Goal: Task Accomplishment & Management: Manage account settings

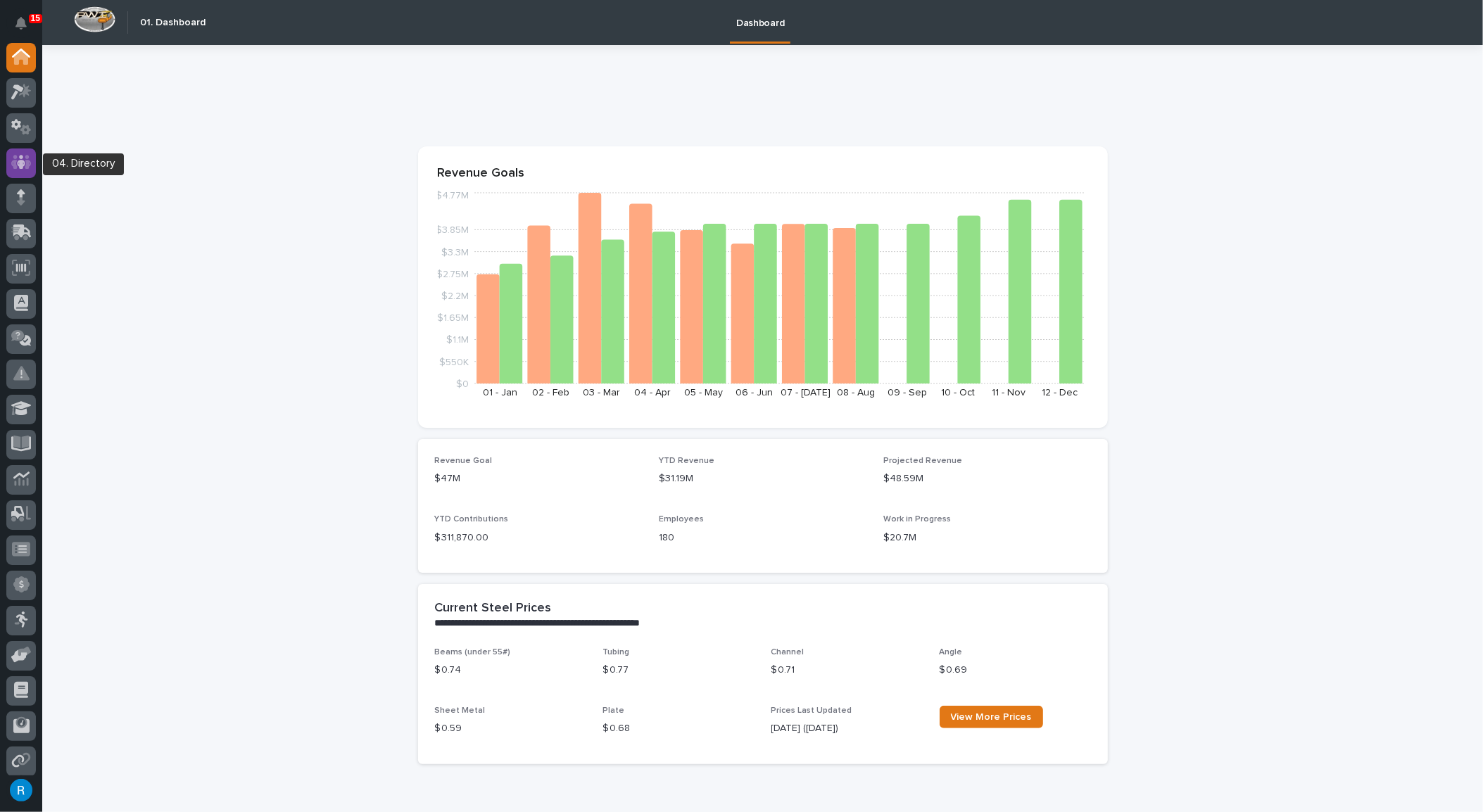
click at [25, 159] on icon at bounding box center [21, 162] width 20 height 16
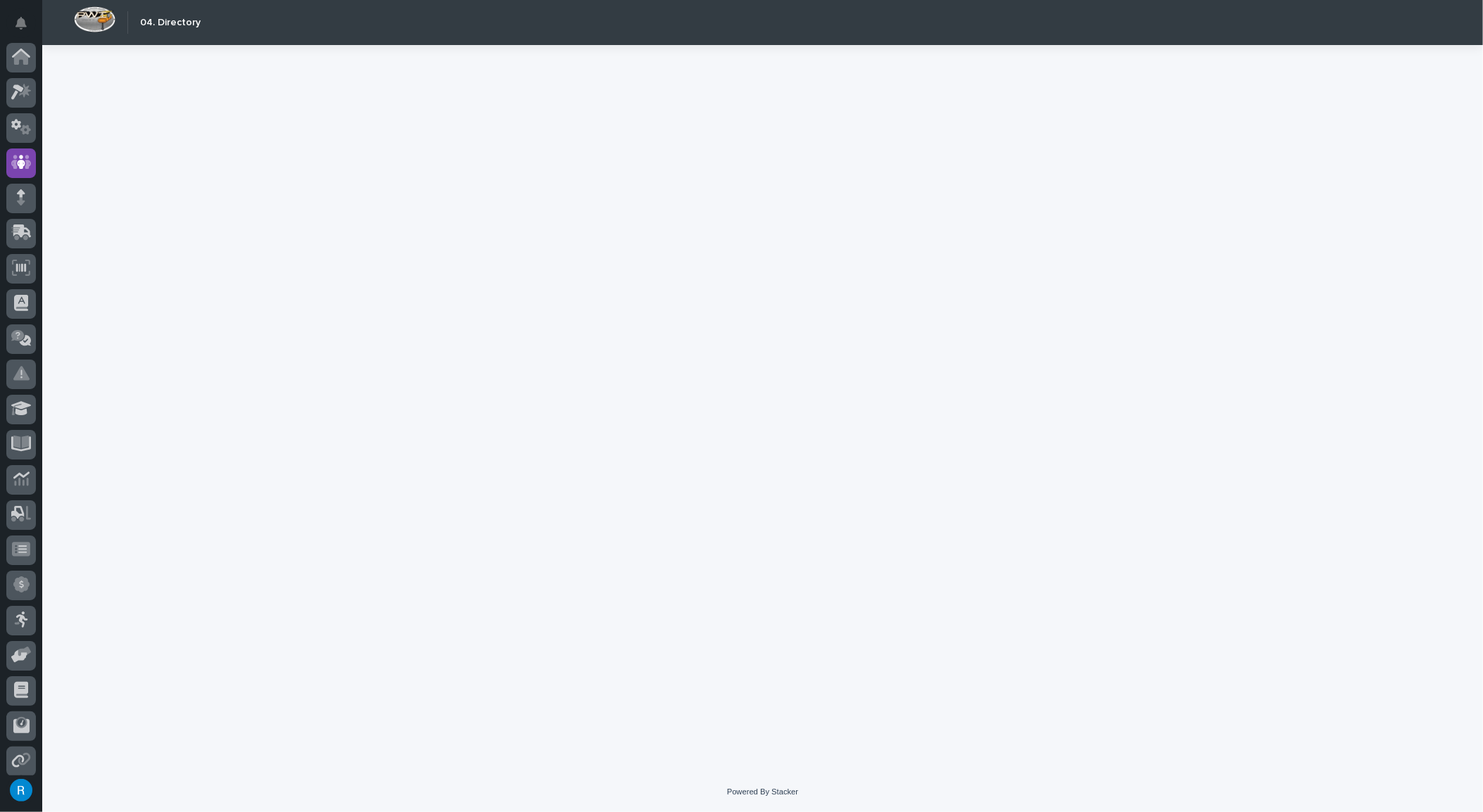
scroll to position [75, 0]
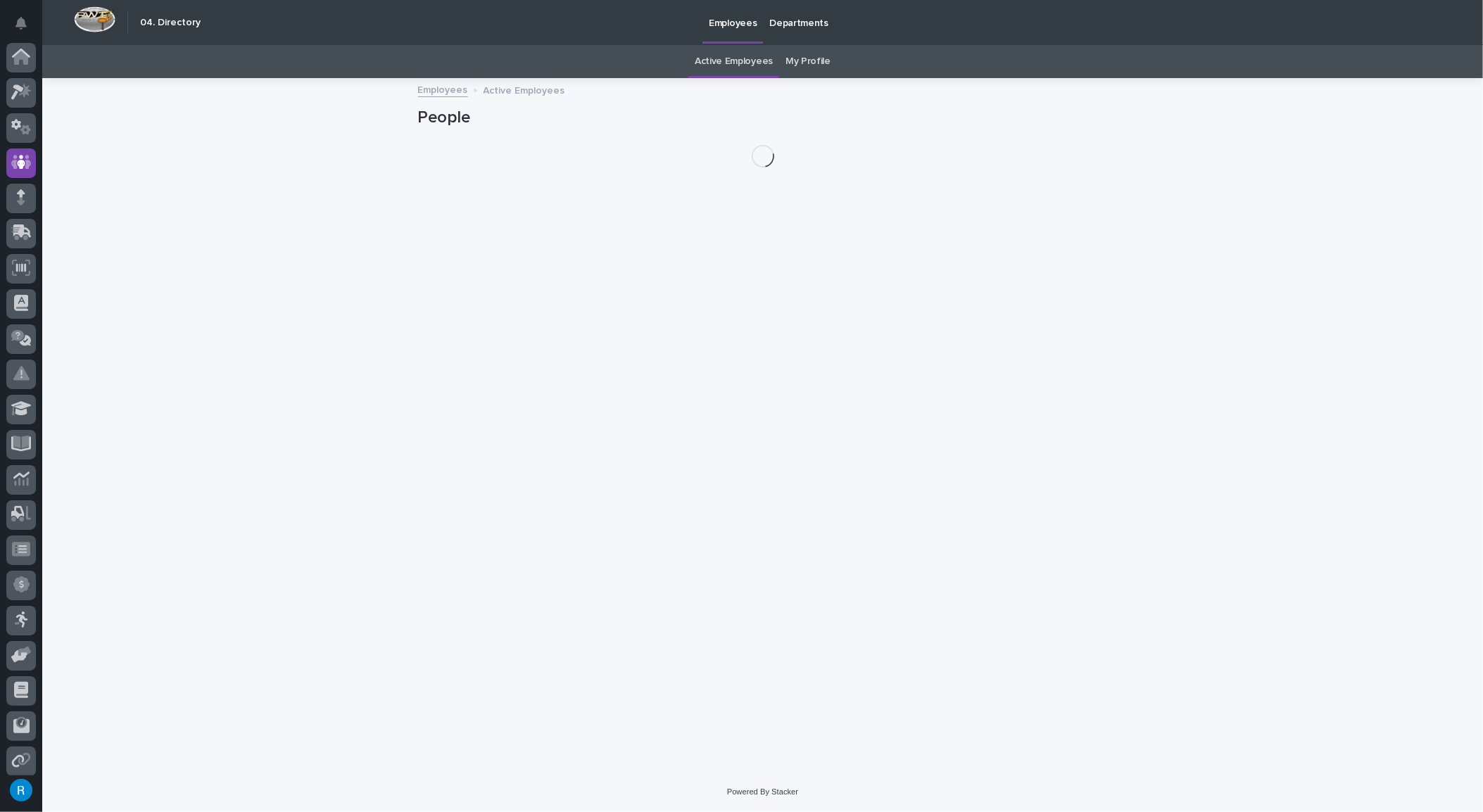
scroll to position [75, 0]
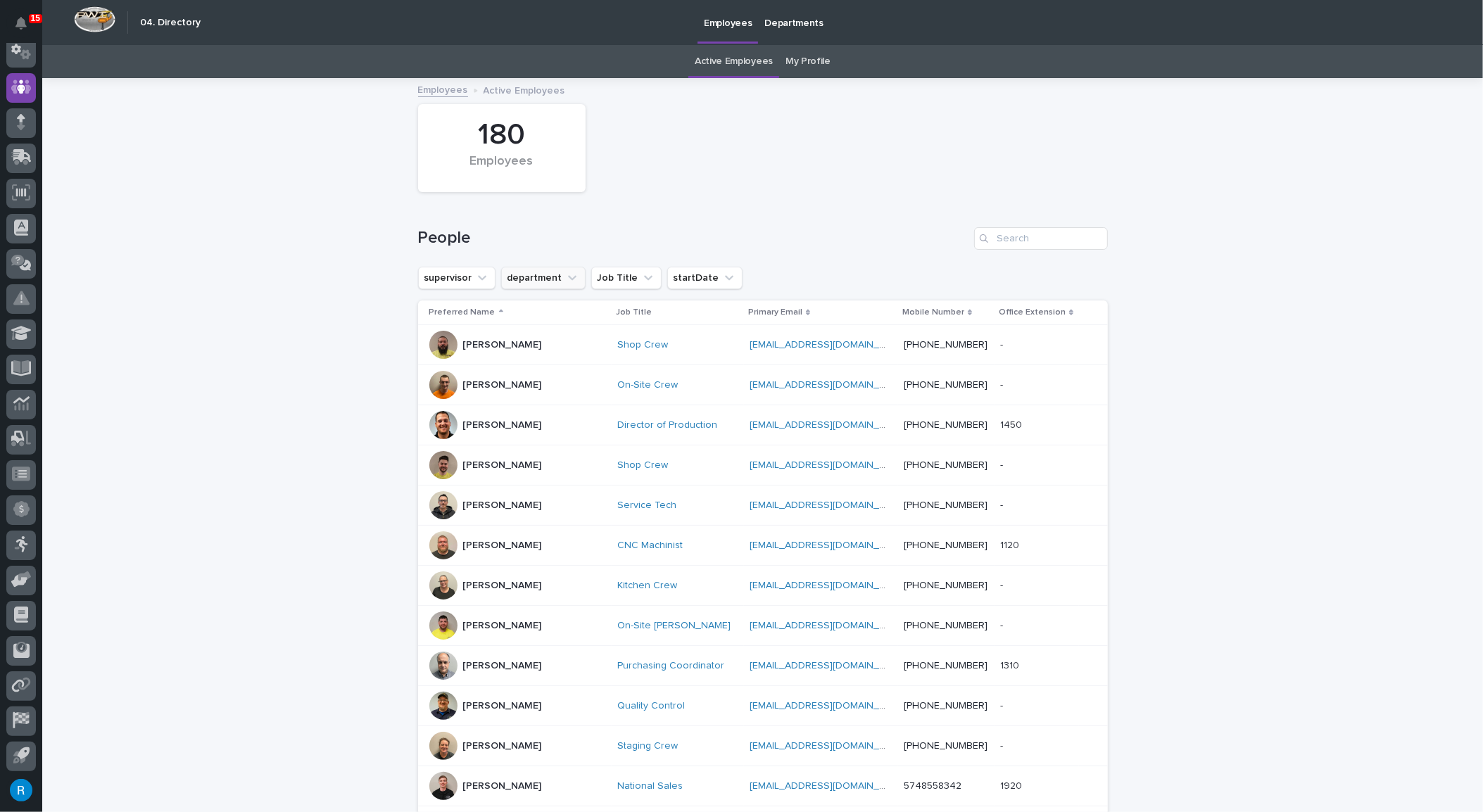
click at [525, 278] on button "department" at bounding box center [544, 278] width 85 height 23
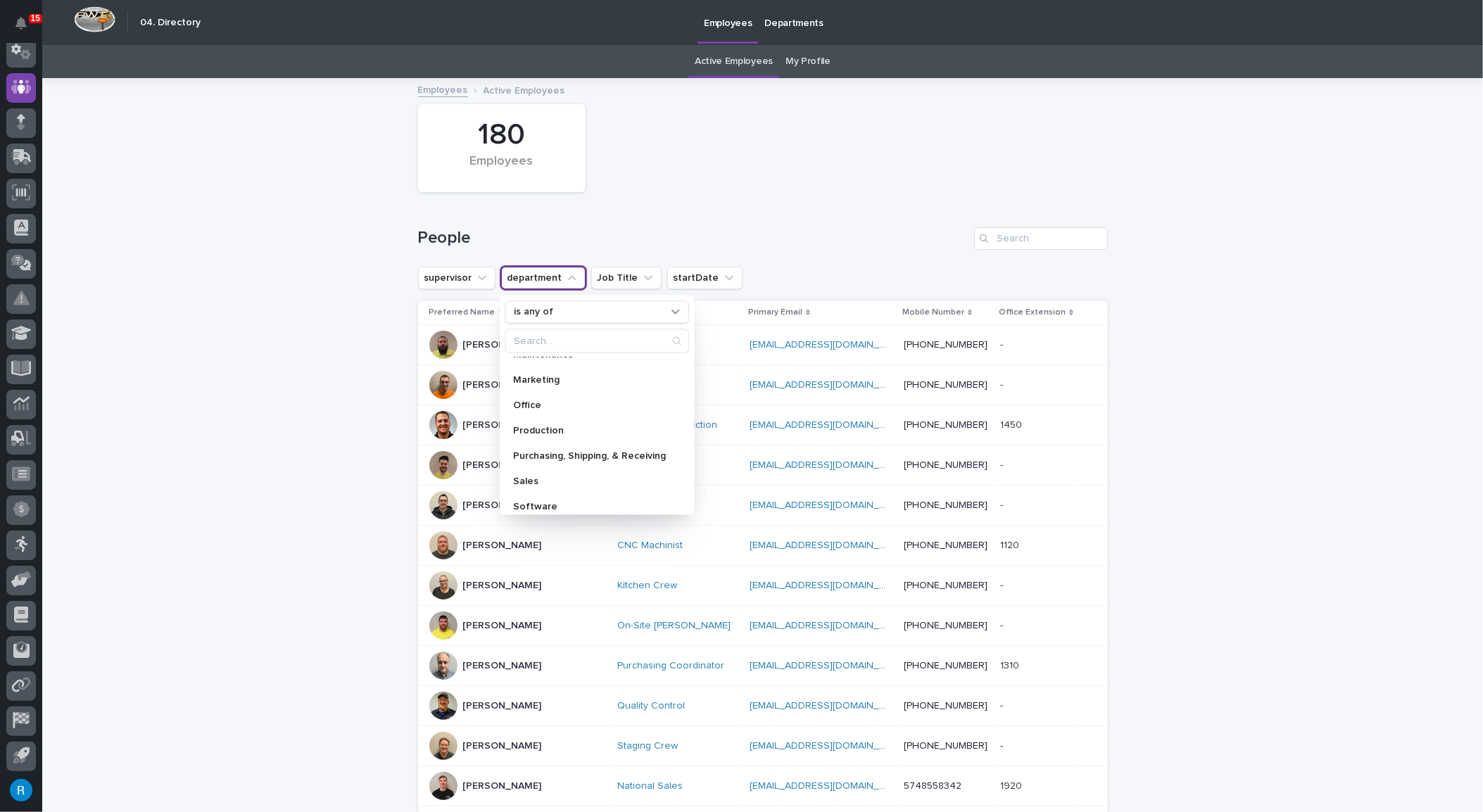
scroll to position [200, 0]
click at [517, 471] on p "Sales" at bounding box center [589, 472] width 153 height 10
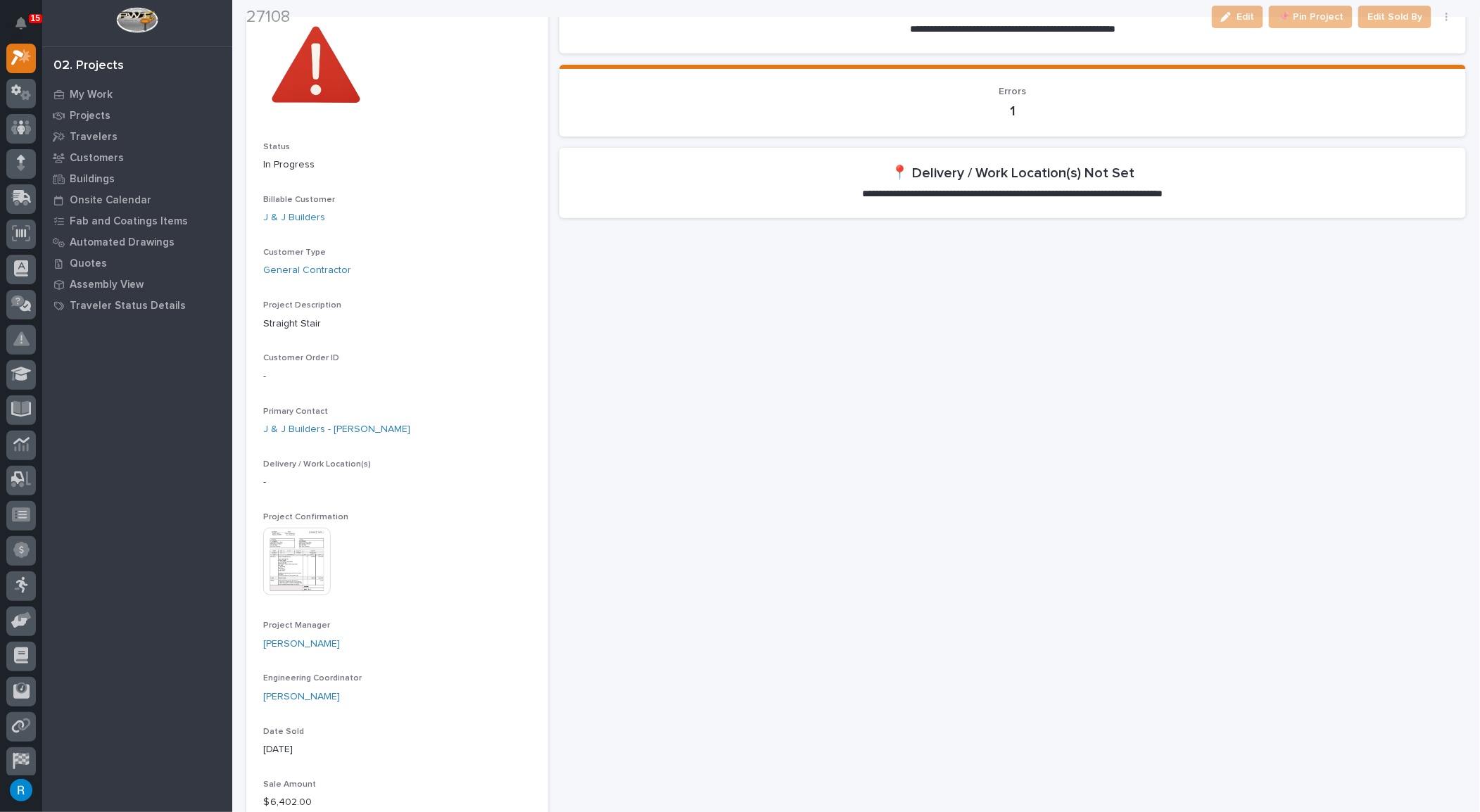
scroll to position [128, 0]
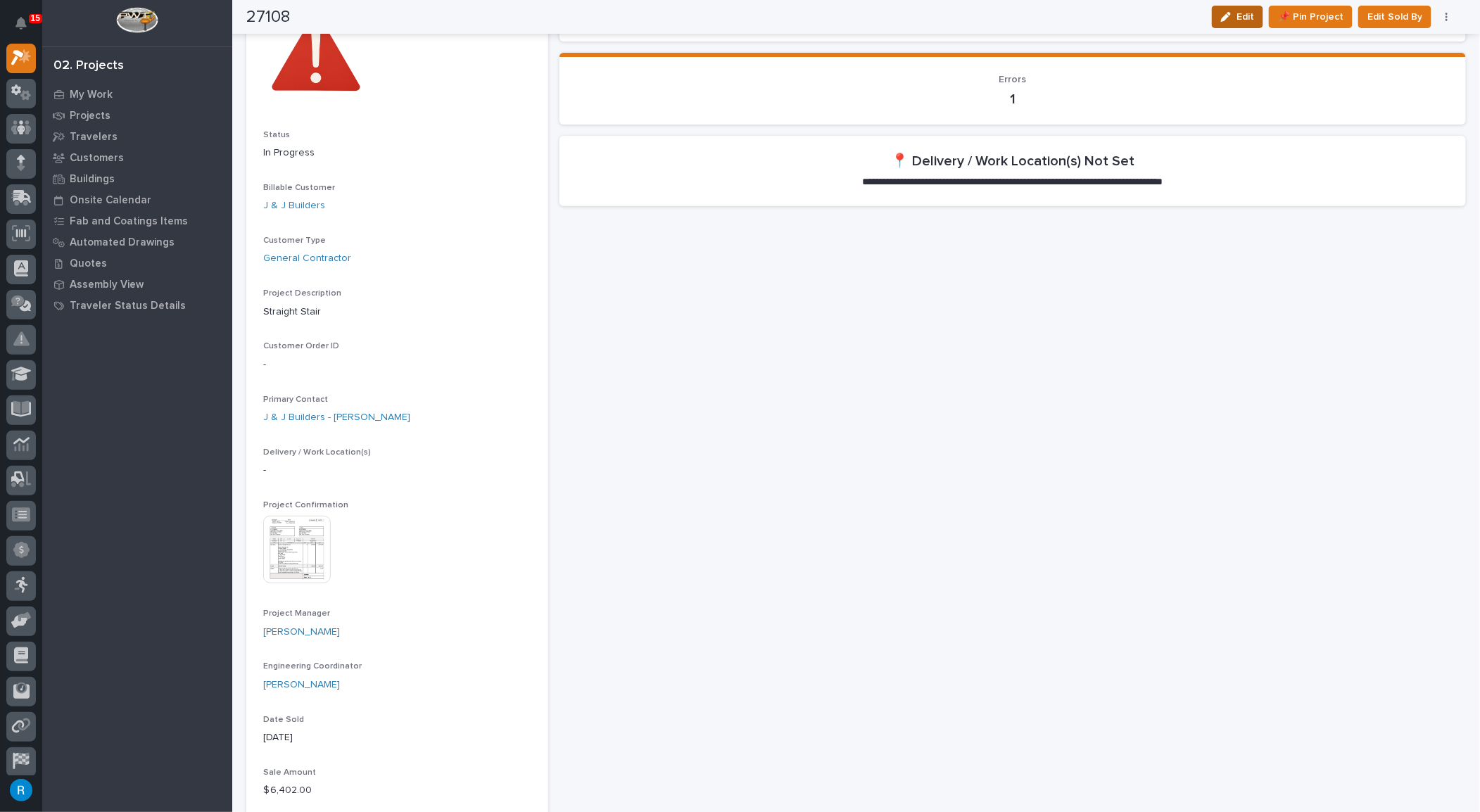
click at [1249, 20] on span "Edit" at bounding box center [1245, 17] width 18 height 12
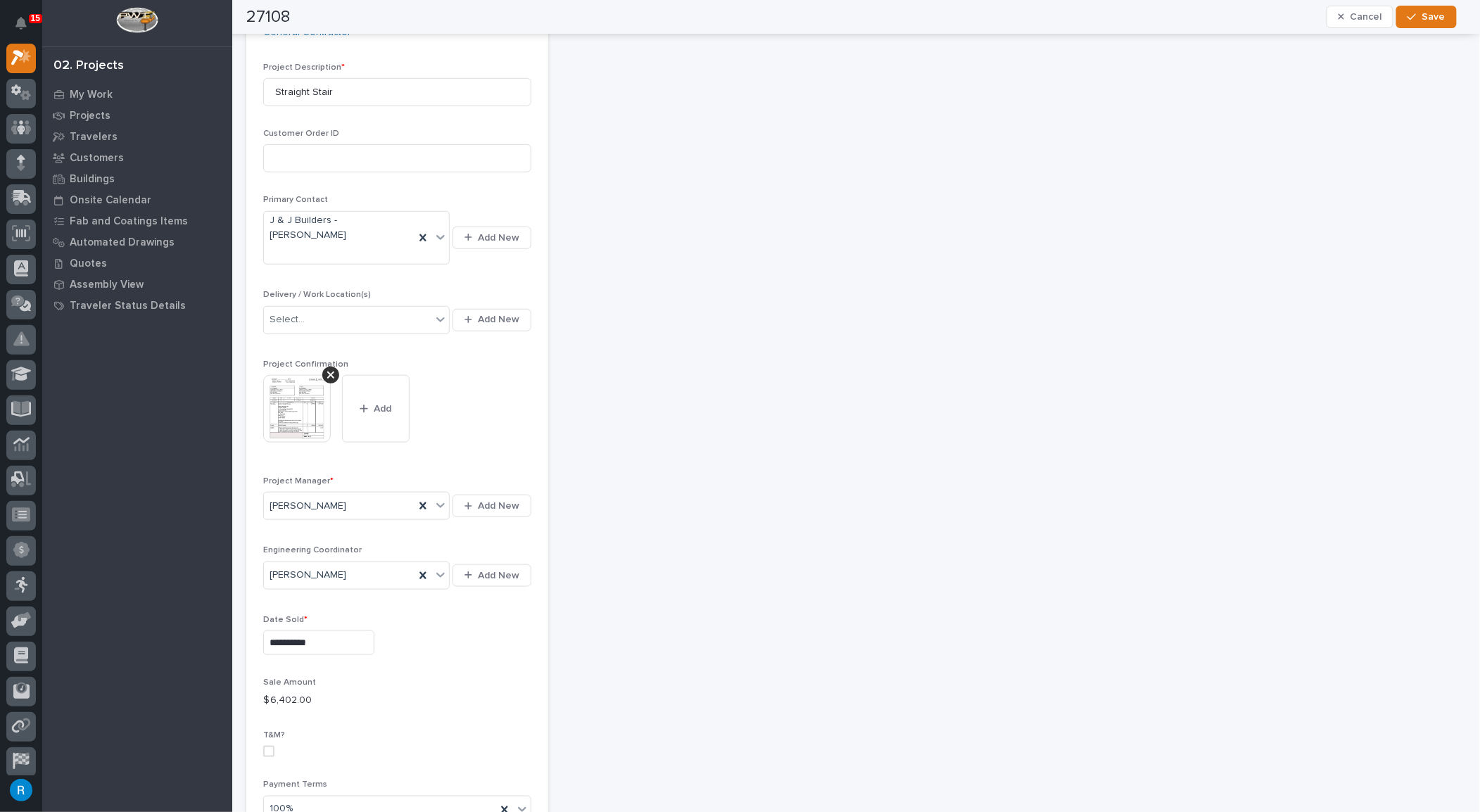
scroll to position [383, 0]
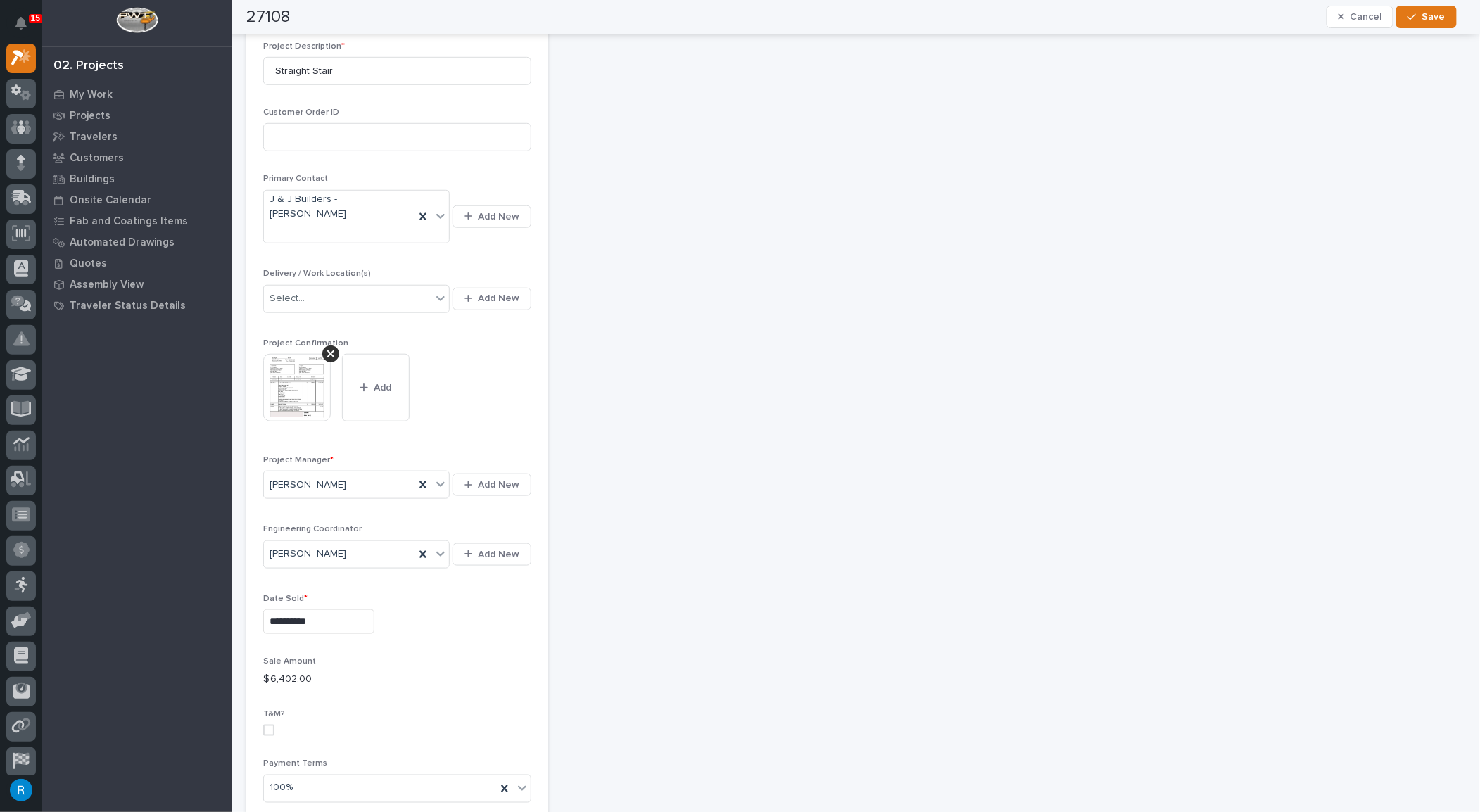
click at [290, 365] on img at bounding box center [297, 388] width 67 height 67
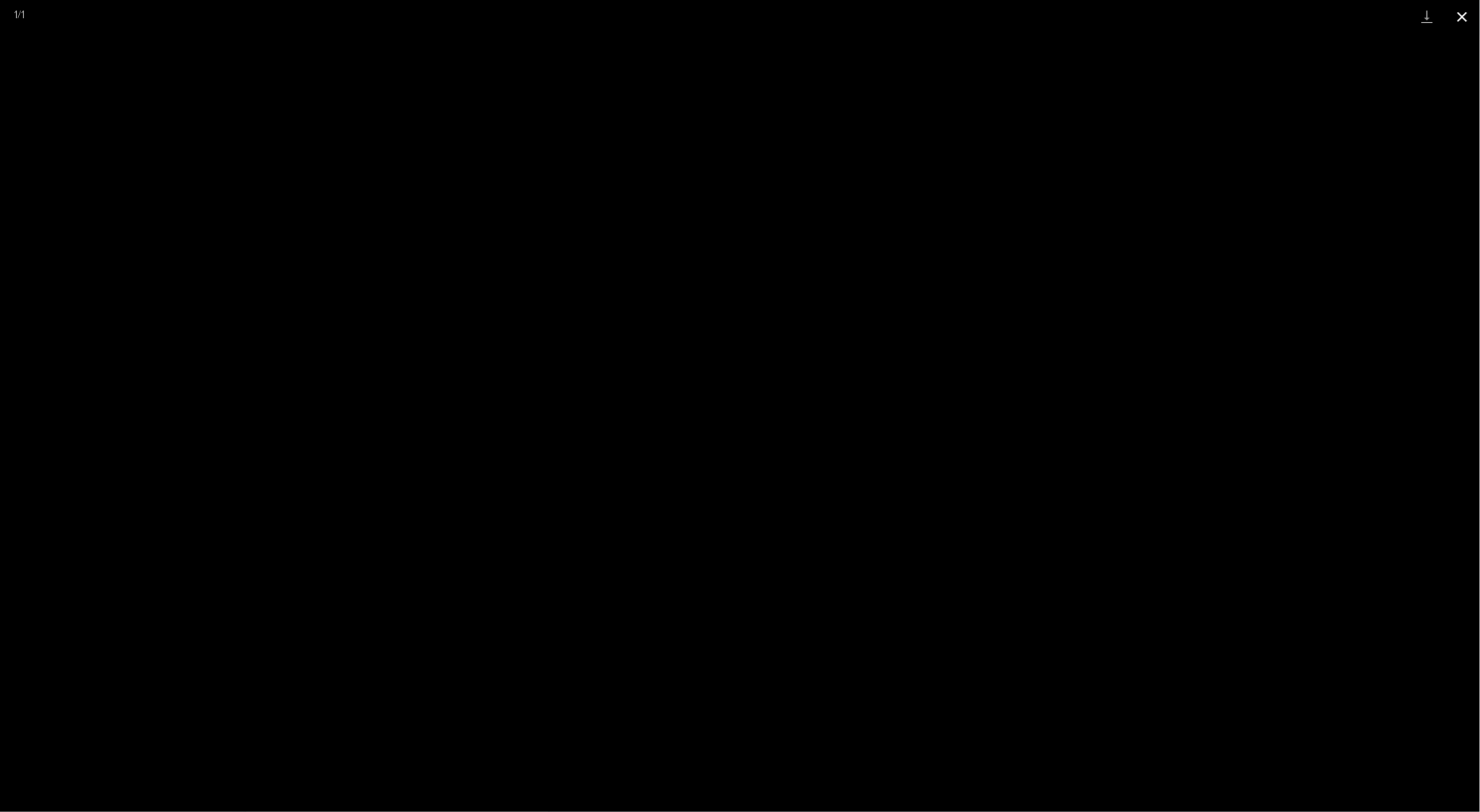
click at [1462, 15] on button "Close gallery" at bounding box center [1462, 17] width 35 height 33
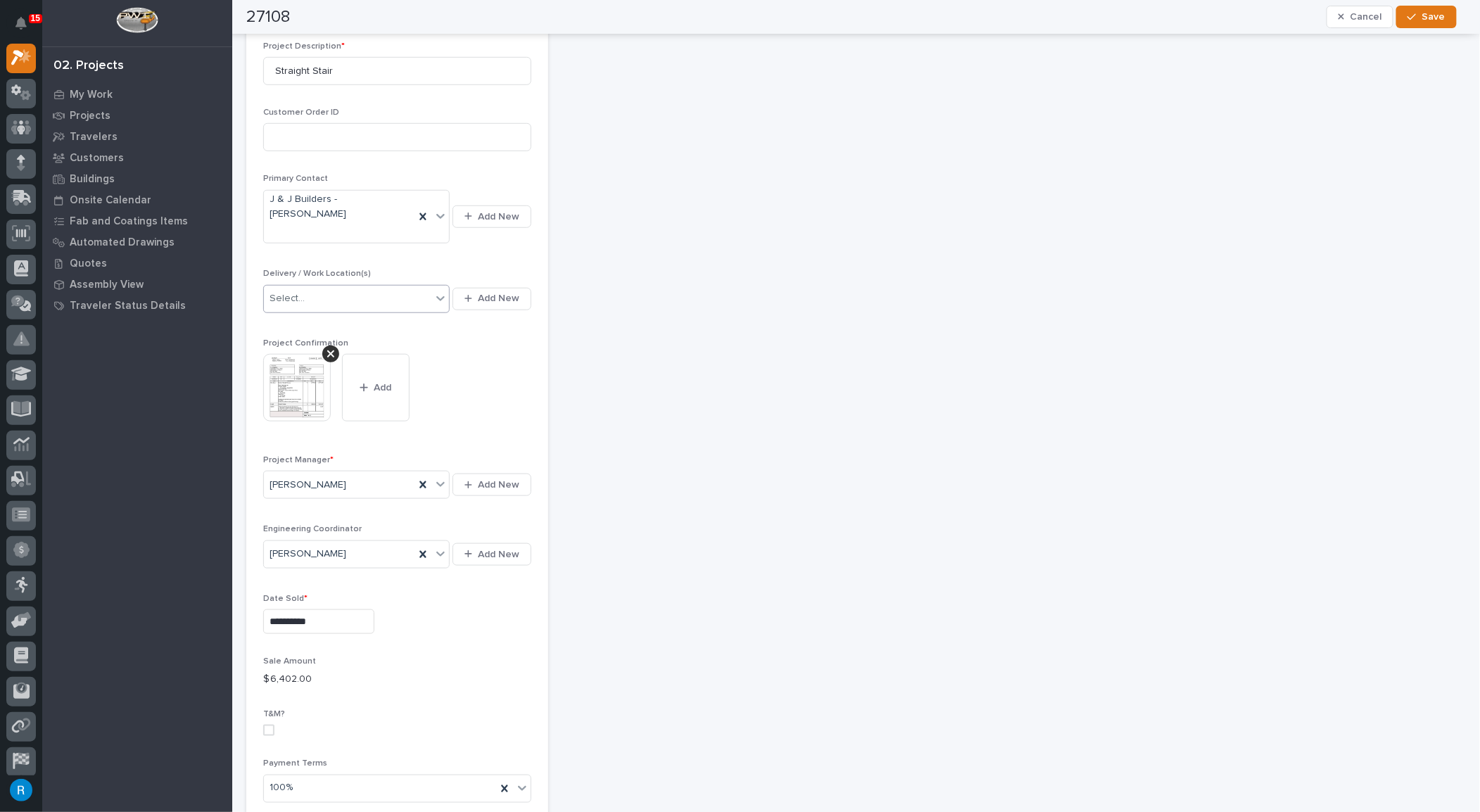
click at [372, 287] on div "Select..." at bounding box center [347, 298] width 167 height 24
type input "*****"
drag, startPoint x: 296, startPoint y: 270, endPoint x: 244, endPoint y: 271, distance: 52.0
click at [244, 271] on div "**********" at bounding box center [856, 701] width 1234 height 2166
type input "*"
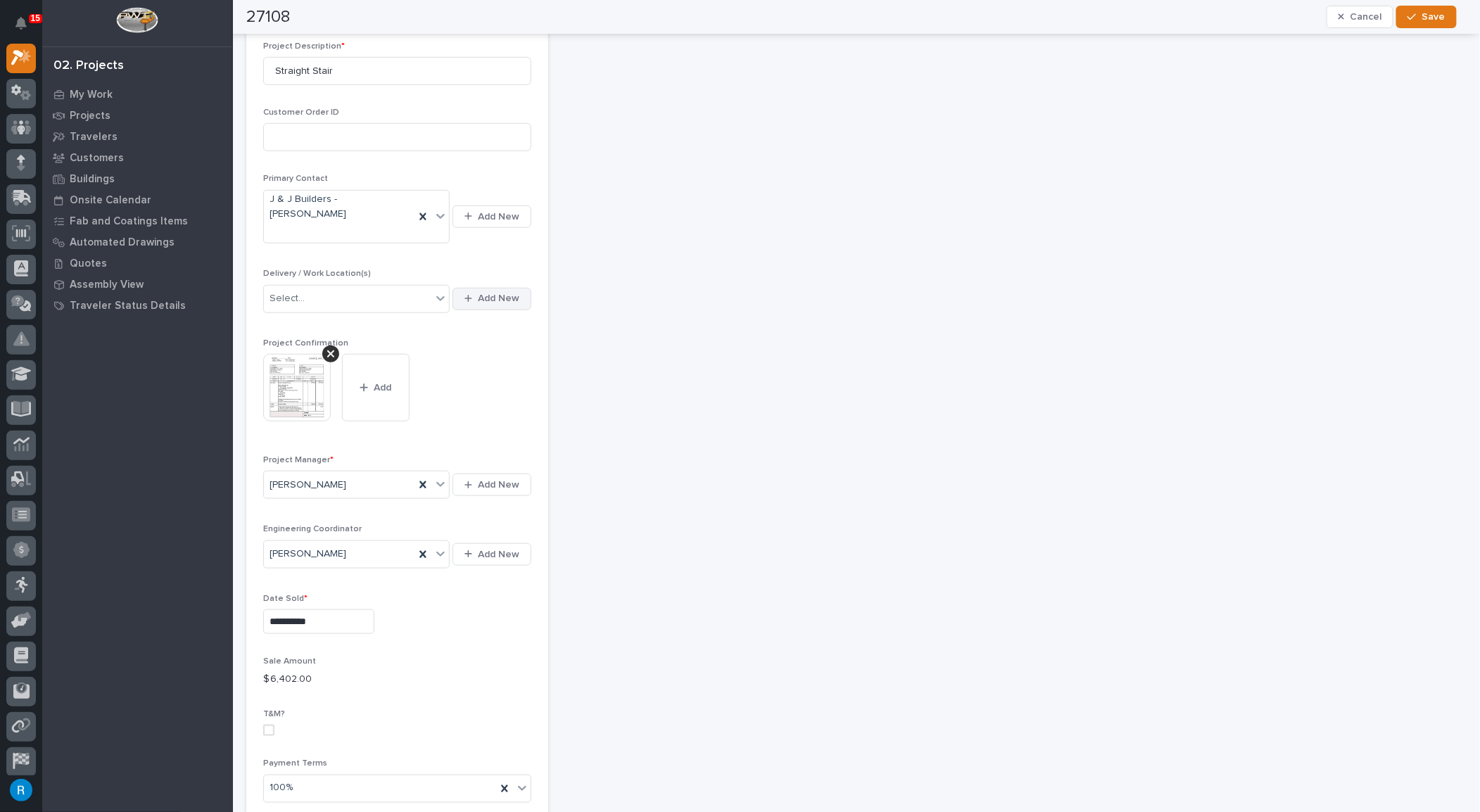
click at [497, 292] on span "Add New" at bounding box center [498, 298] width 41 height 12
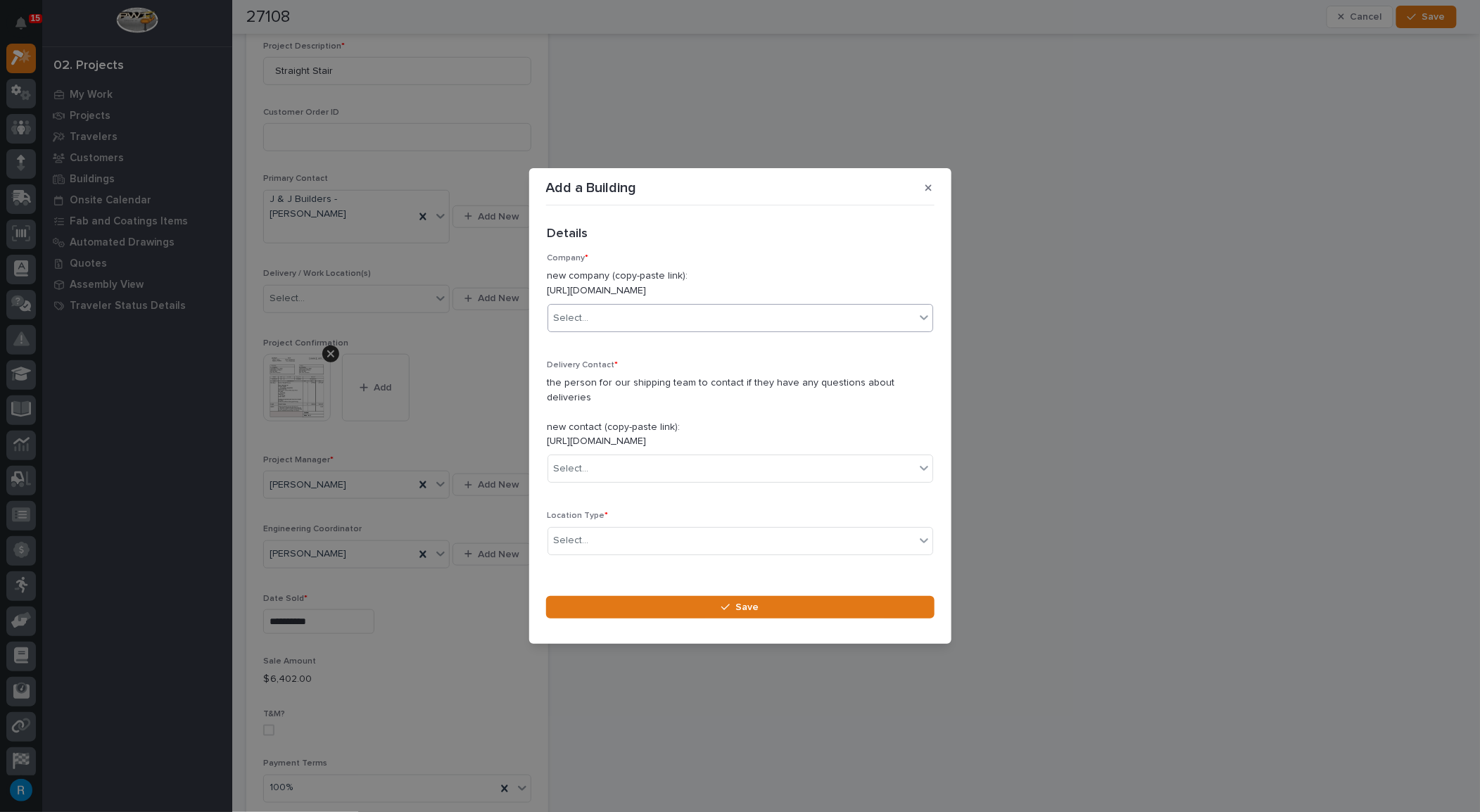
click at [566, 326] on div "Select..." at bounding box center [572, 318] width 35 height 15
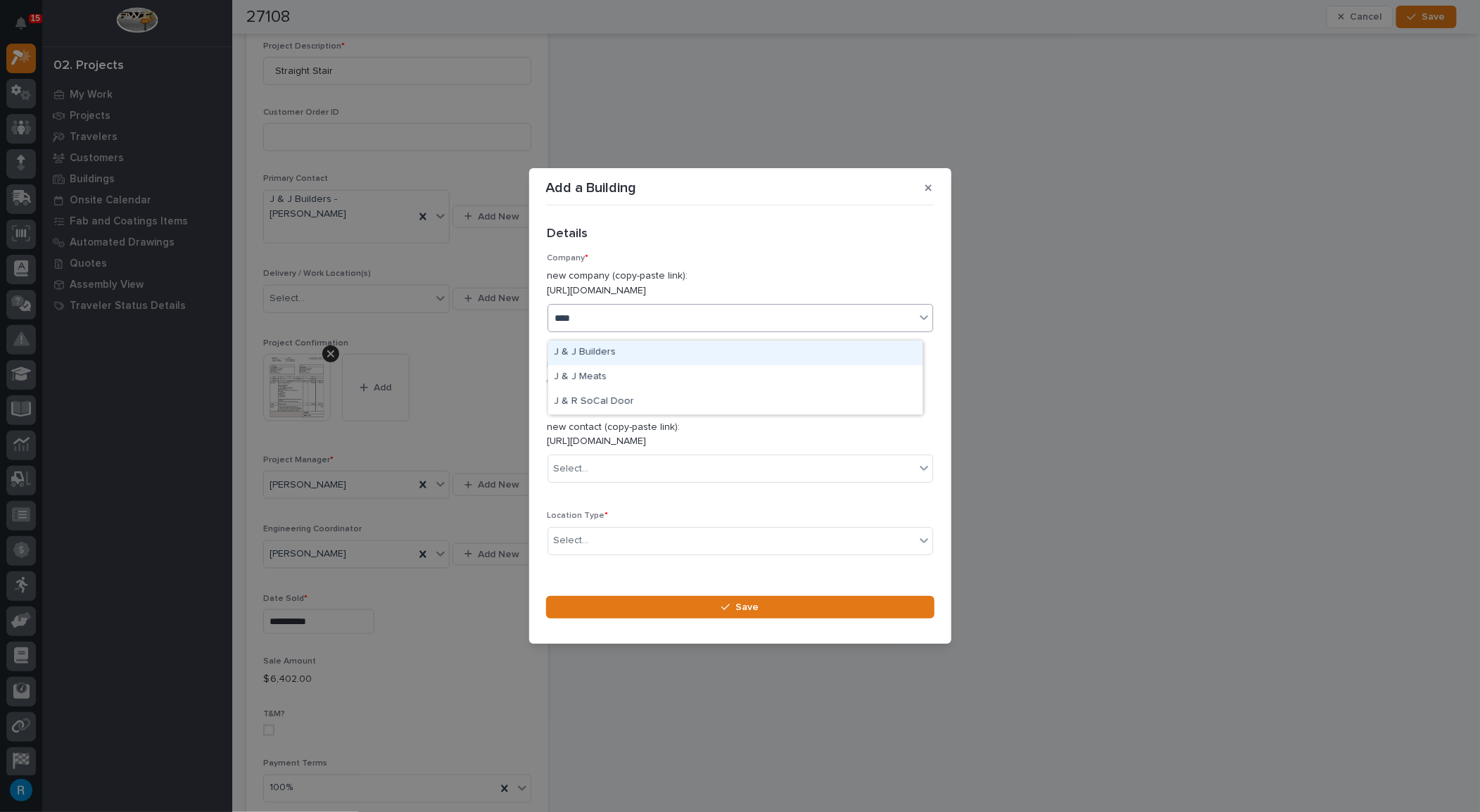
type input "*****"
click at [587, 352] on div "J & J Builders" at bounding box center [735, 353] width 375 height 24
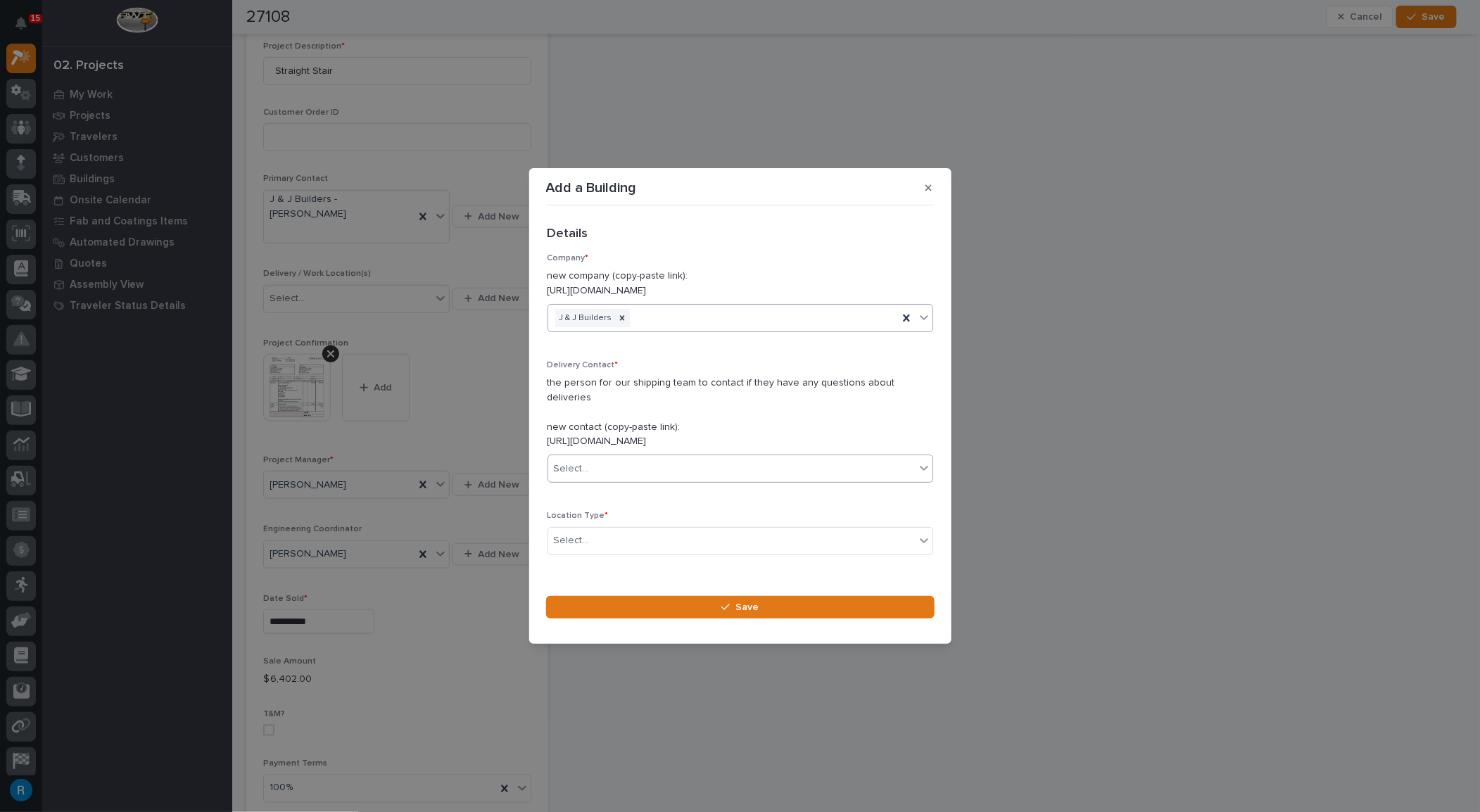
click at [567, 462] on div "Select..." at bounding box center [572, 469] width 35 height 15
type input "**********"
click at [572, 488] on div "J & J Builders - [PERSON_NAME]" at bounding box center [735, 488] width 375 height 24
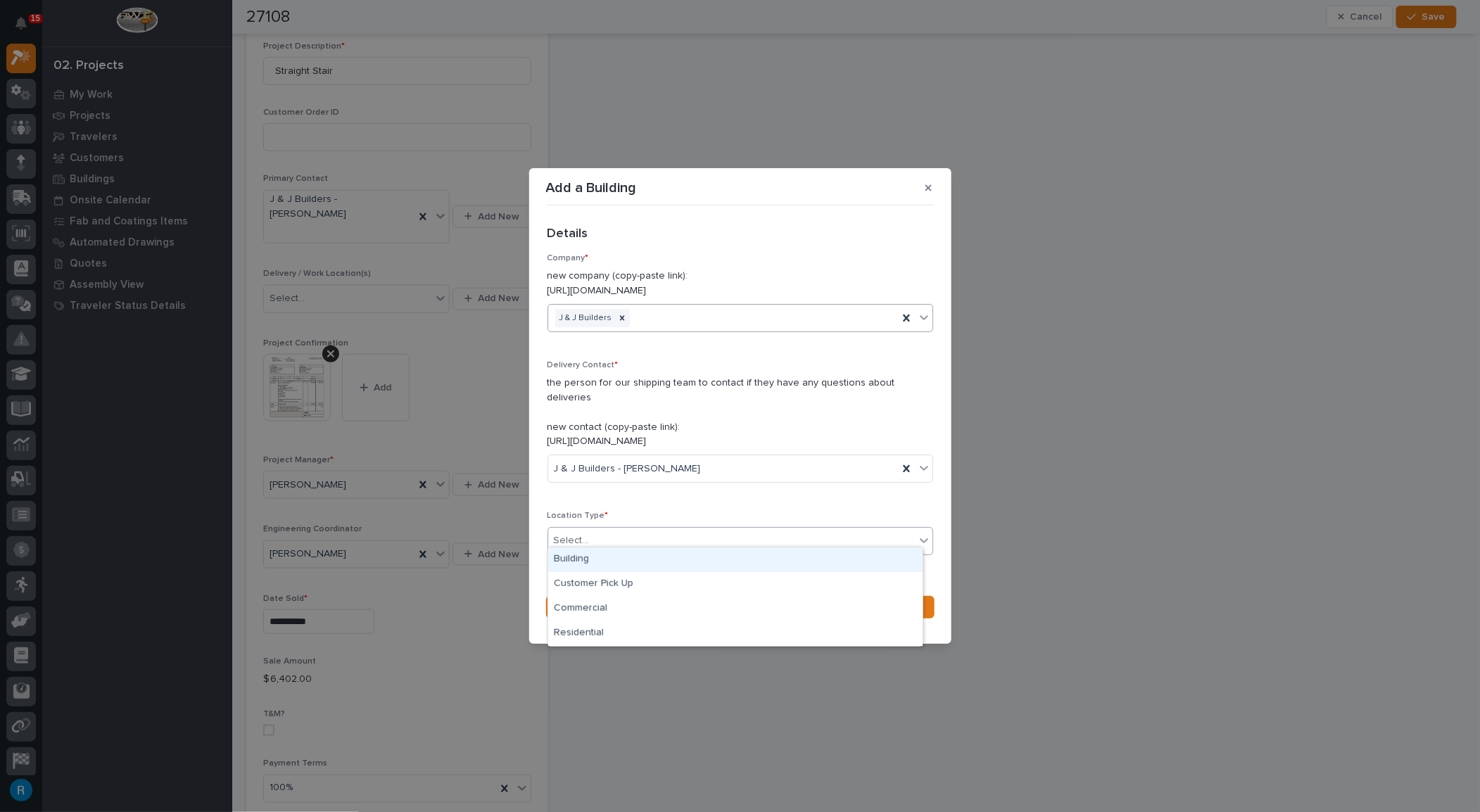
click at [636, 536] on div "Select..." at bounding box center [731, 541] width 367 height 24
click at [572, 558] on div "Building" at bounding box center [735, 560] width 375 height 24
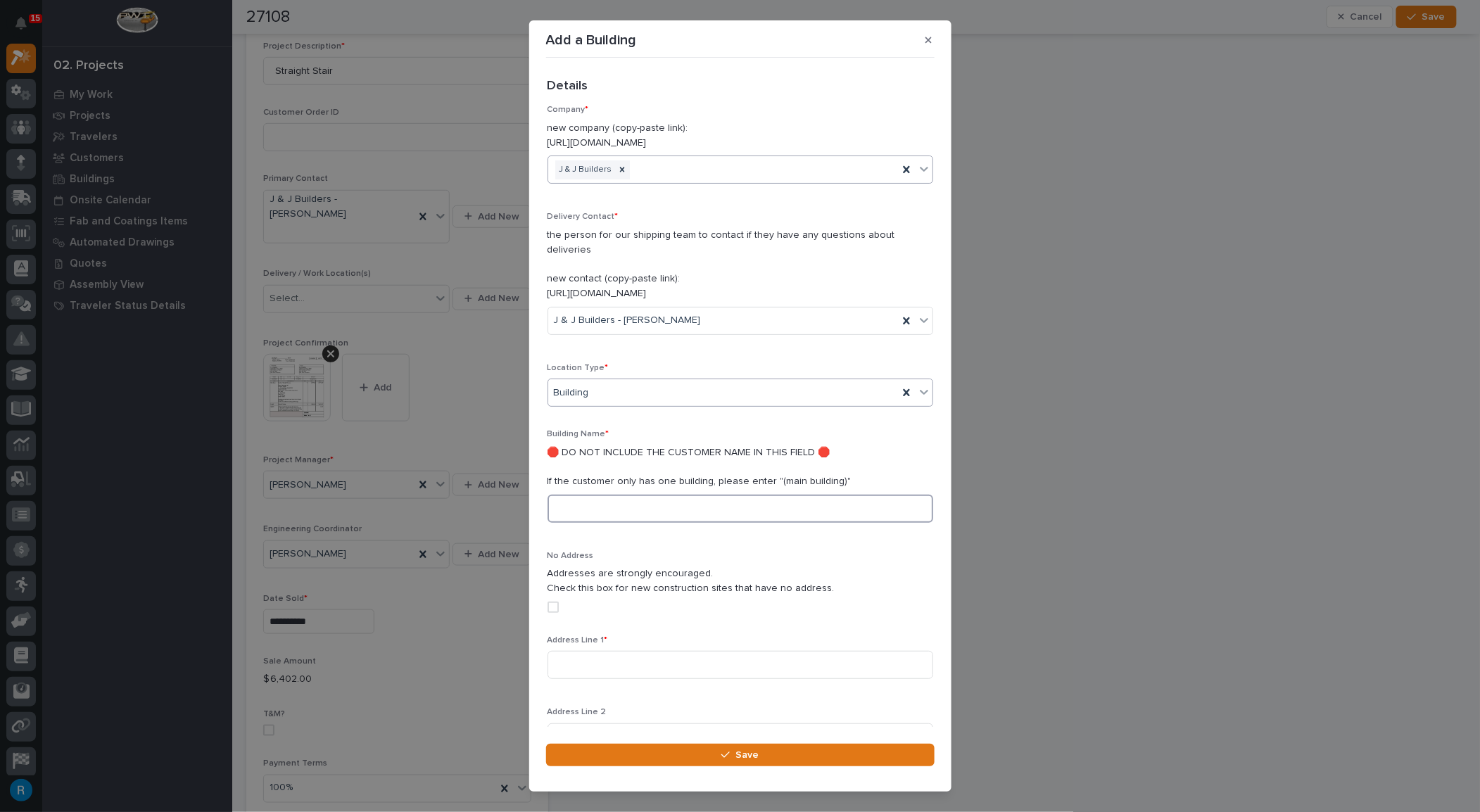
click at [563, 494] on input at bounding box center [740, 508] width 386 height 28
type input "Main building"
click at [568, 651] on input at bounding box center [740, 665] width 386 height 28
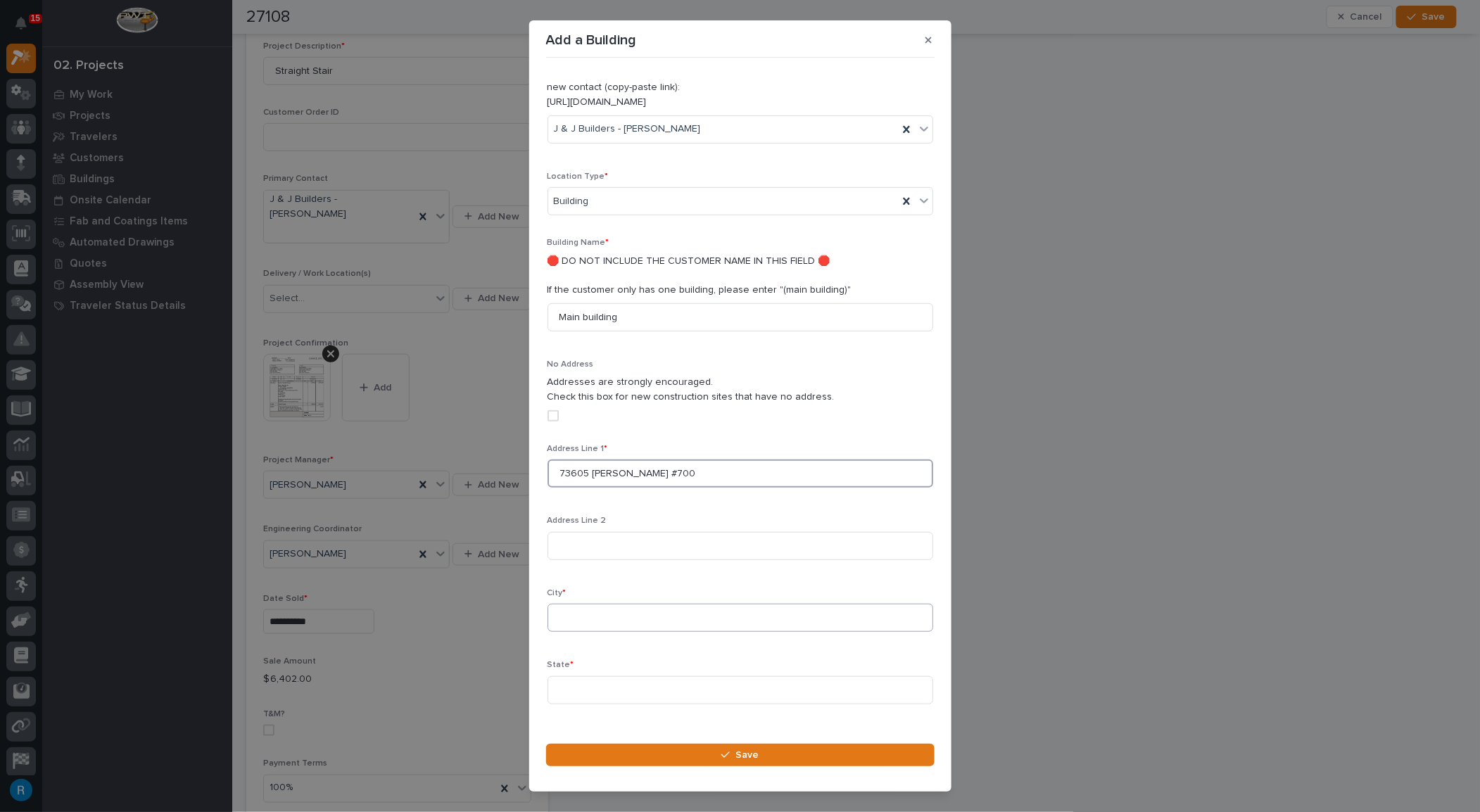
type input "73605 [PERSON_NAME] #700"
click at [569, 604] on input at bounding box center [740, 618] width 386 height 28
type input "Palm Desert"
type input "c"
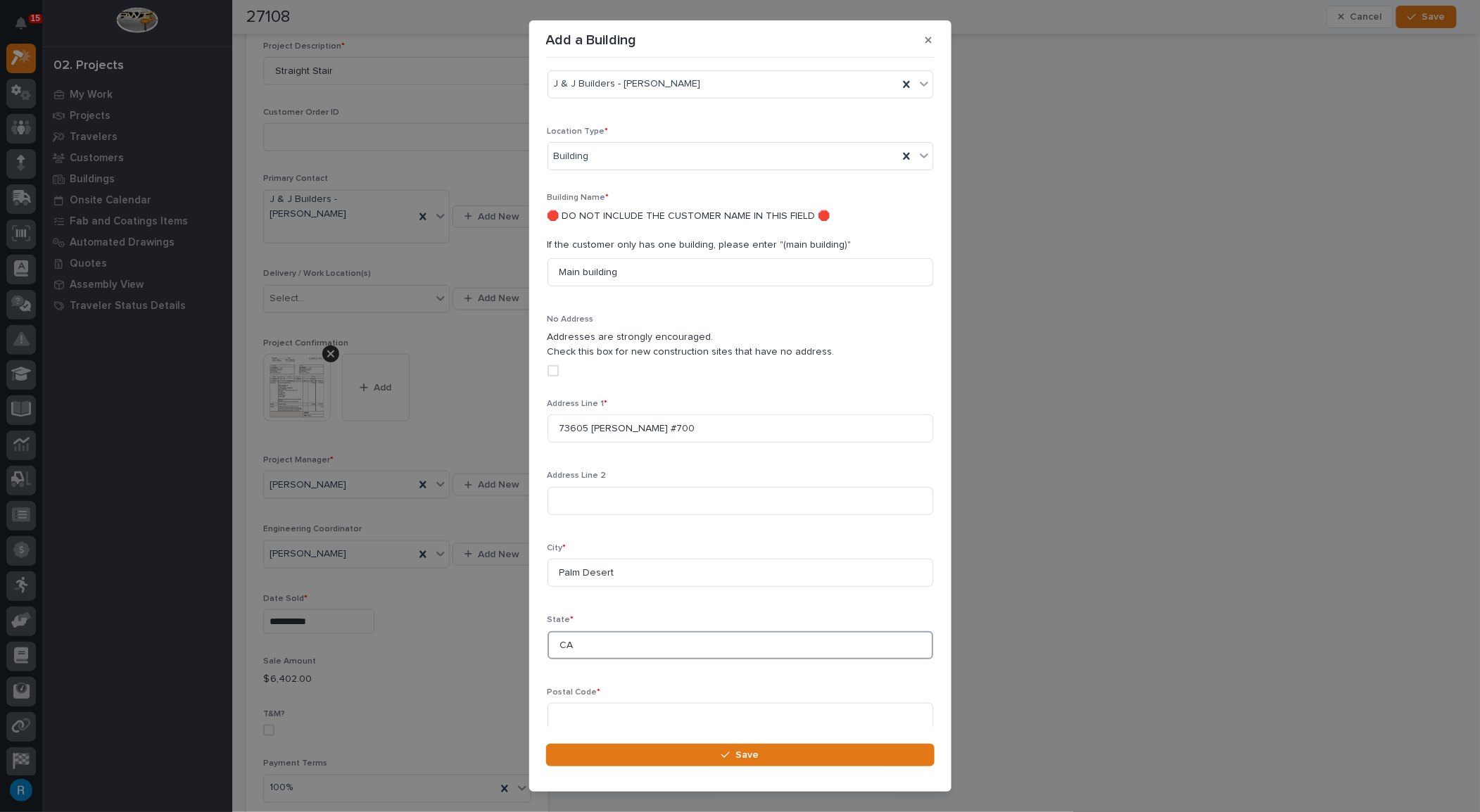
scroll to position [377, 0]
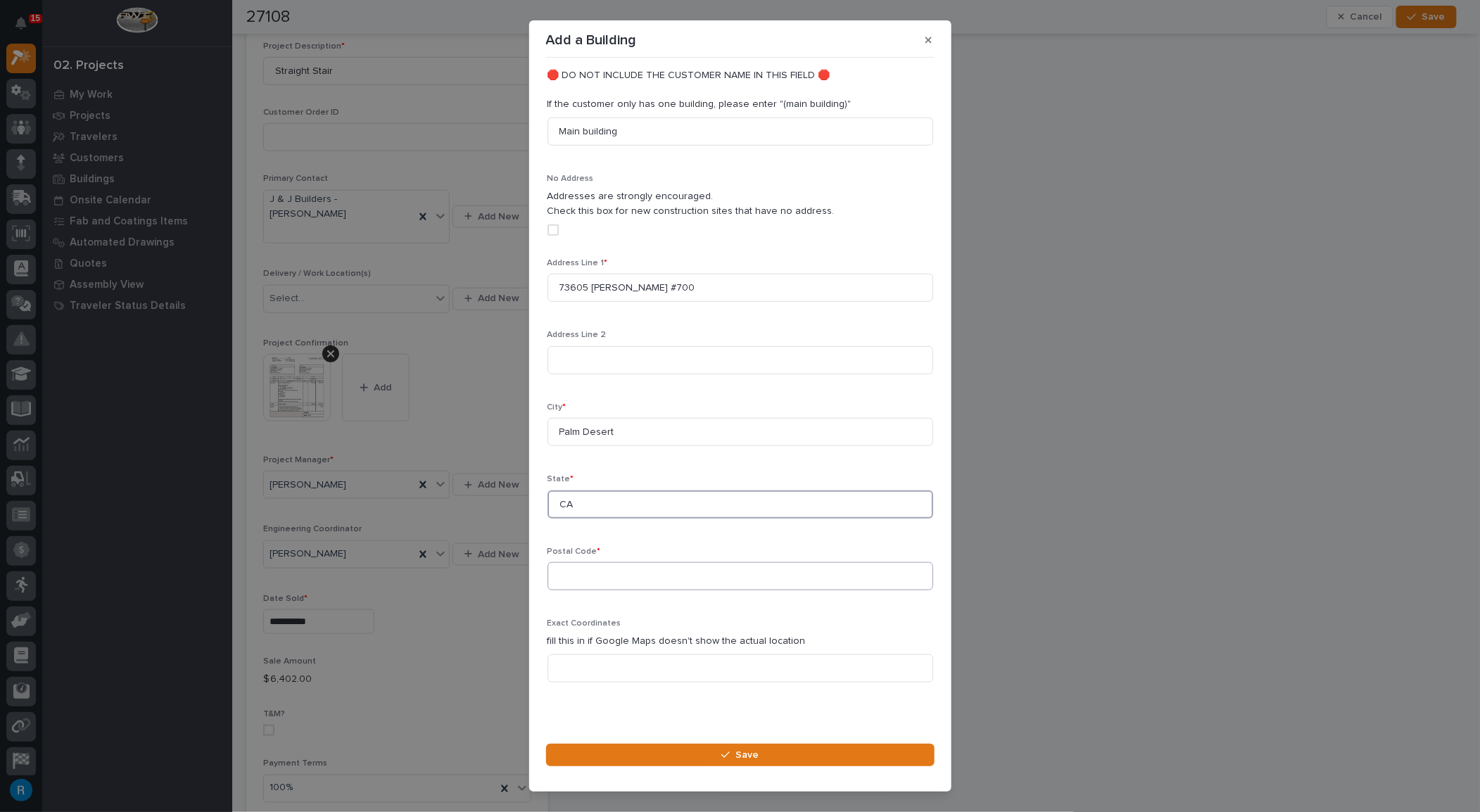
type input "CA"
click at [570, 563] on input at bounding box center [740, 577] width 386 height 28
type input "92211"
drag, startPoint x: 752, startPoint y: 754, endPoint x: 970, endPoint y: 756, distance: 218.0
click at [752, 753] on span "Save" at bounding box center [747, 755] width 24 height 12
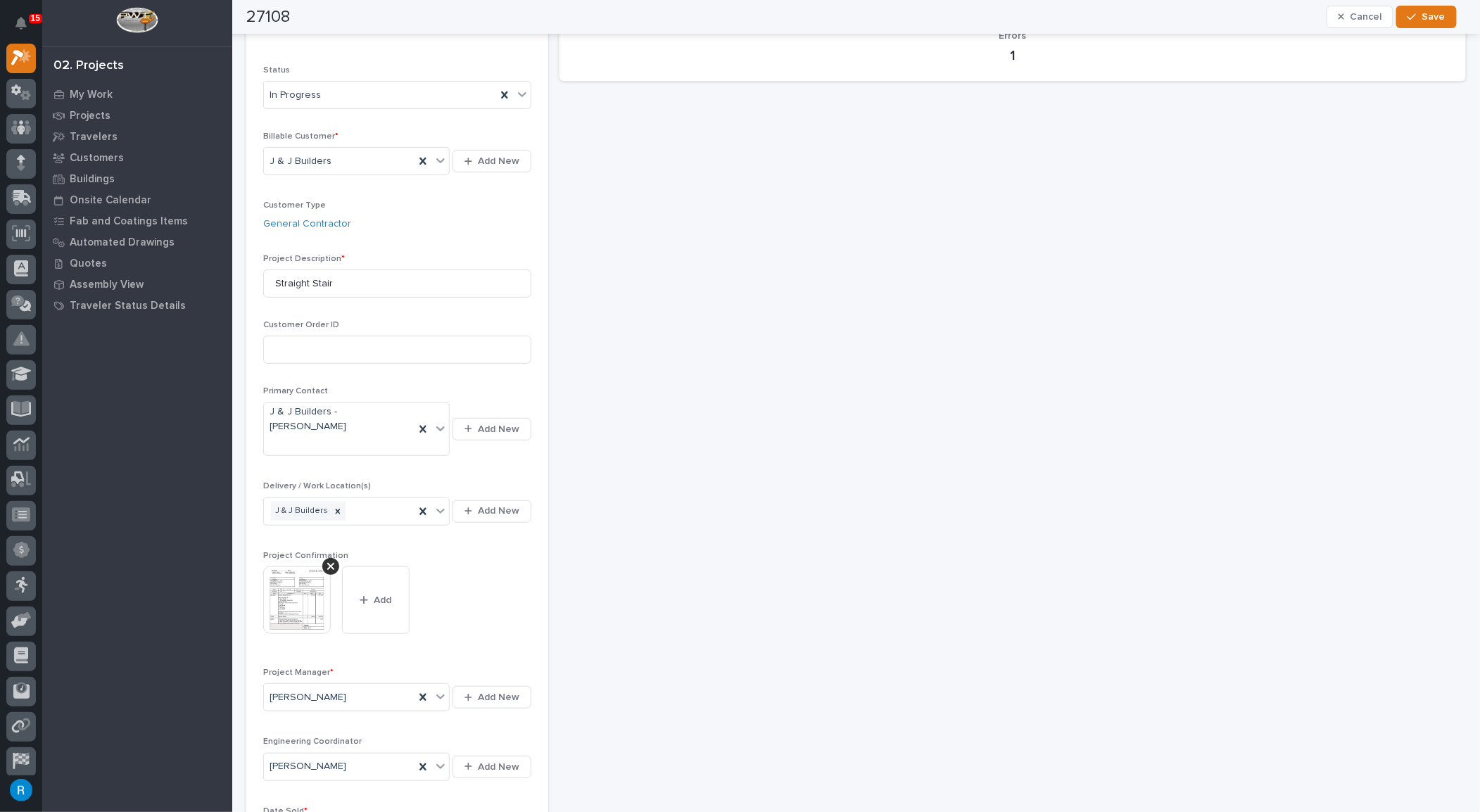
scroll to position [0, 0]
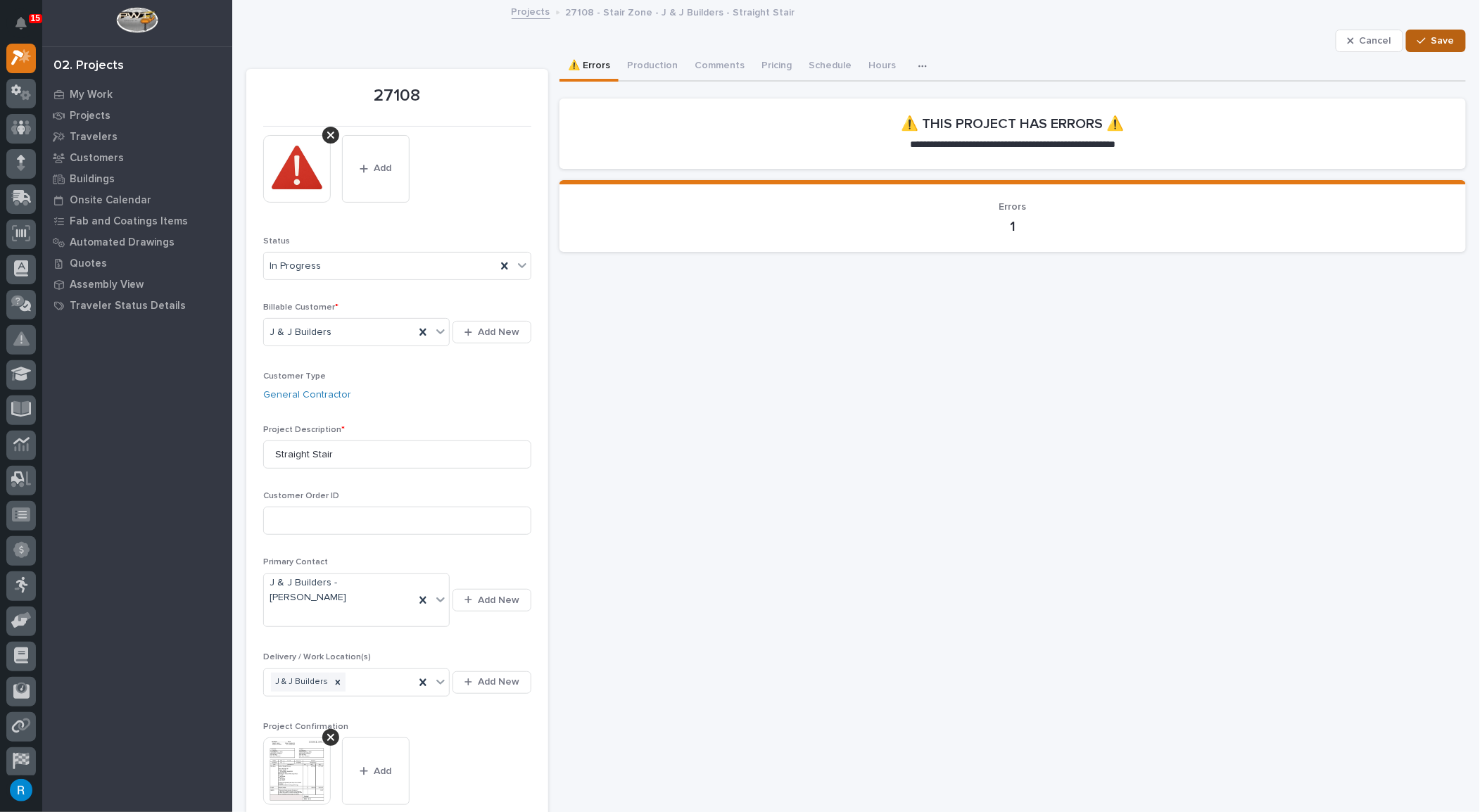
click at [1442, 43] on span "Save" at bounding box center [1443, 40] width 24 height 12
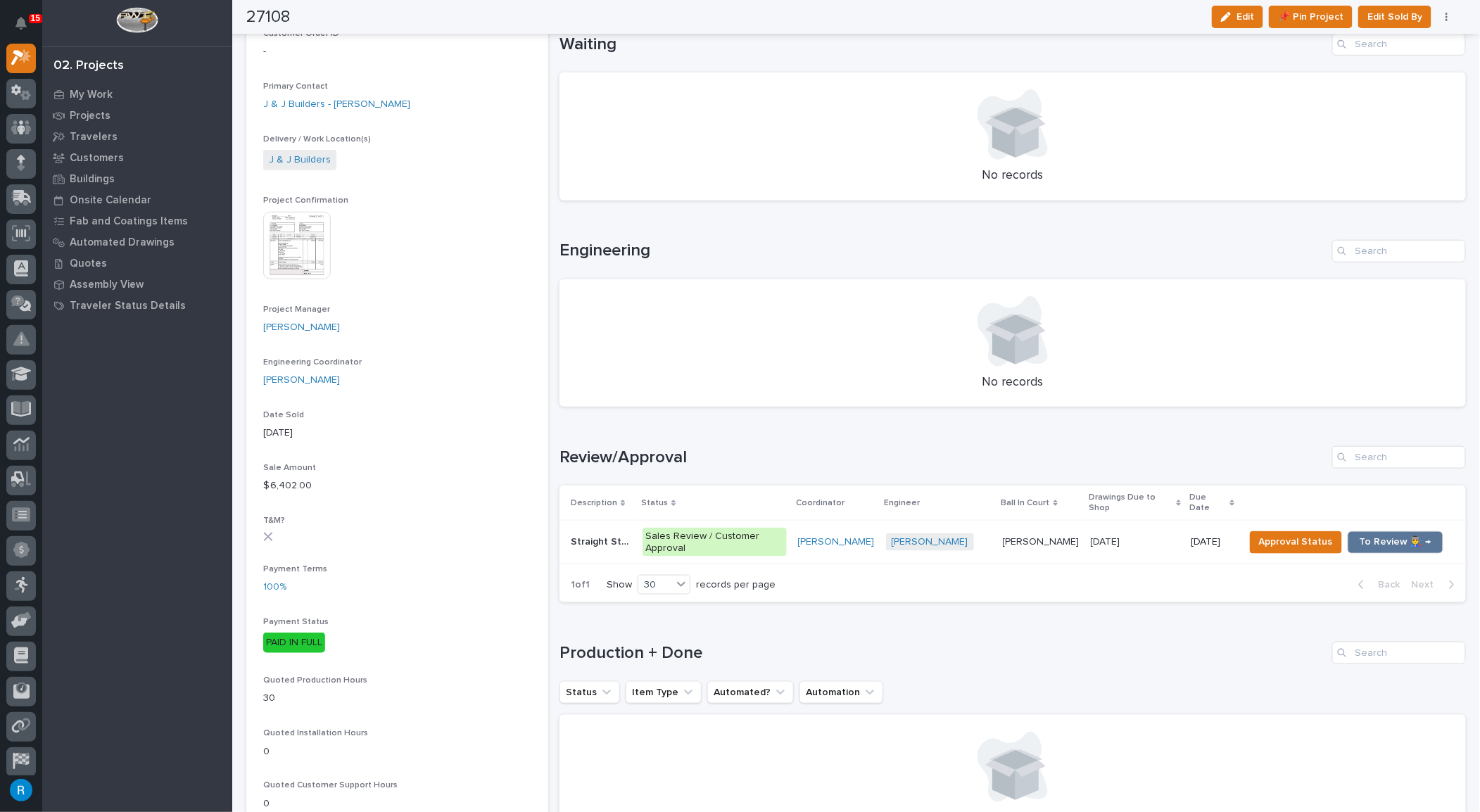
scroll to position [354, 0]
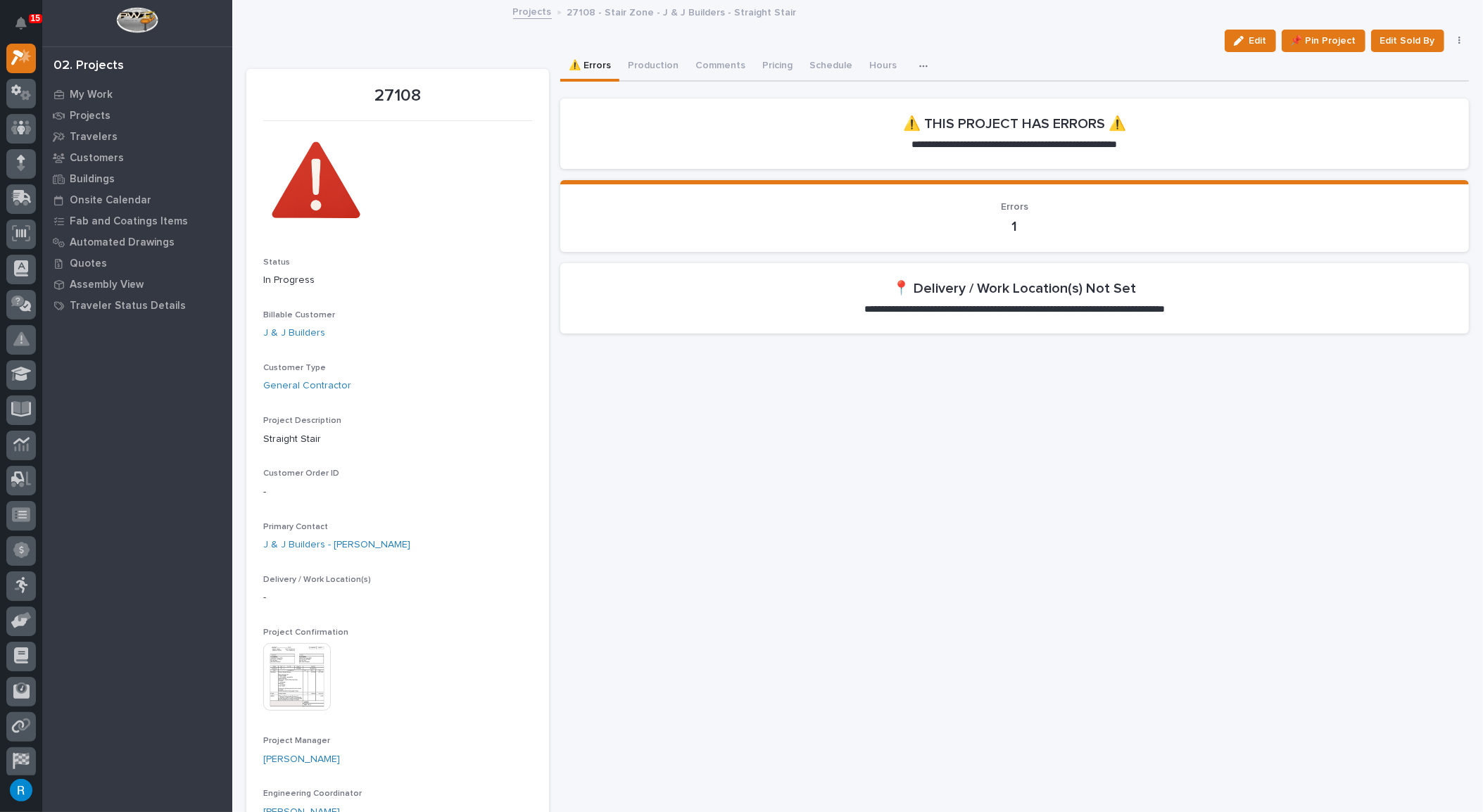
click at [298, 670] on img at bounding box center [297, 676] width 67 height 67
